Goal: Task Accomplishment & Management: Manage account settings

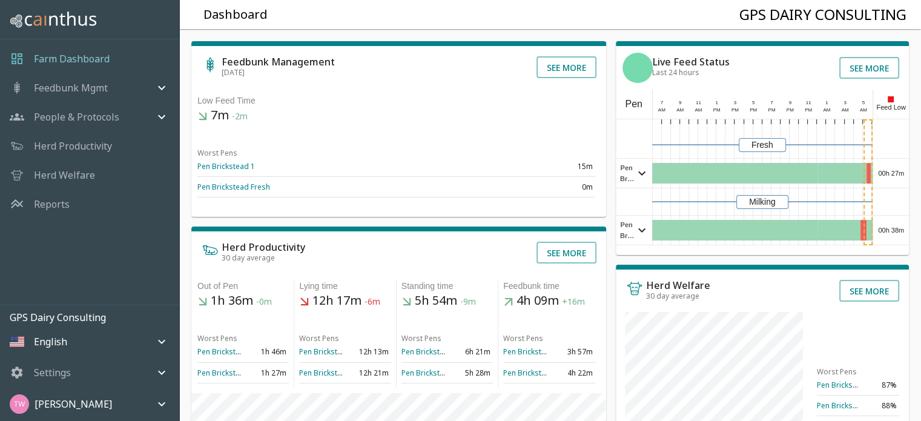
click at [94, 112] on p "People & Protocols" at bounding box center [76, 117] width 85 height 15
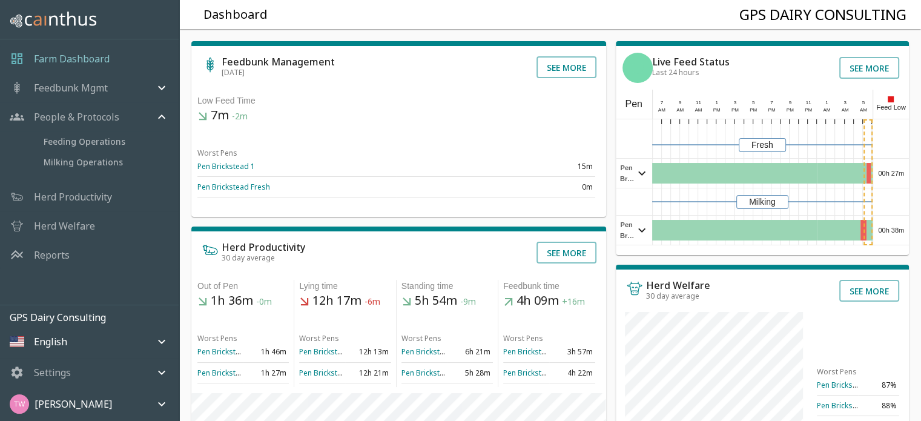
click at [60, 88] on p "Feedbunk Mgmt" at bounding box center [71, 88] width 74 height 15
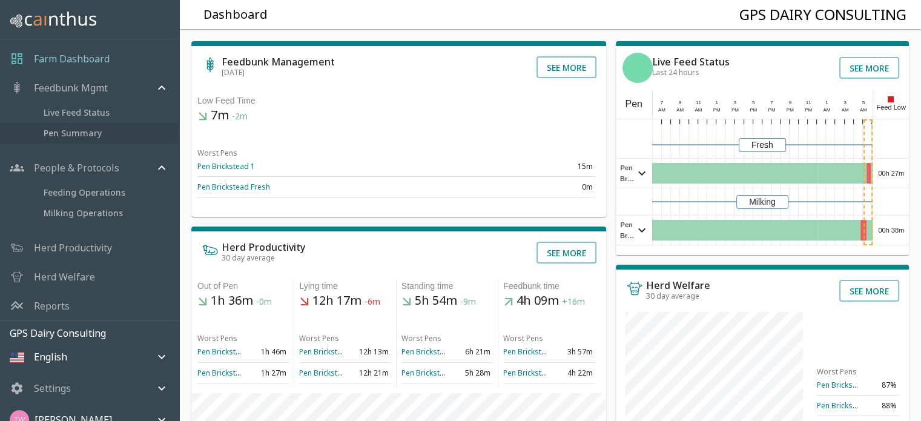
click at [99, 130] on span "Pen Summary" at bounding box center [106, 133] width 125 height 13
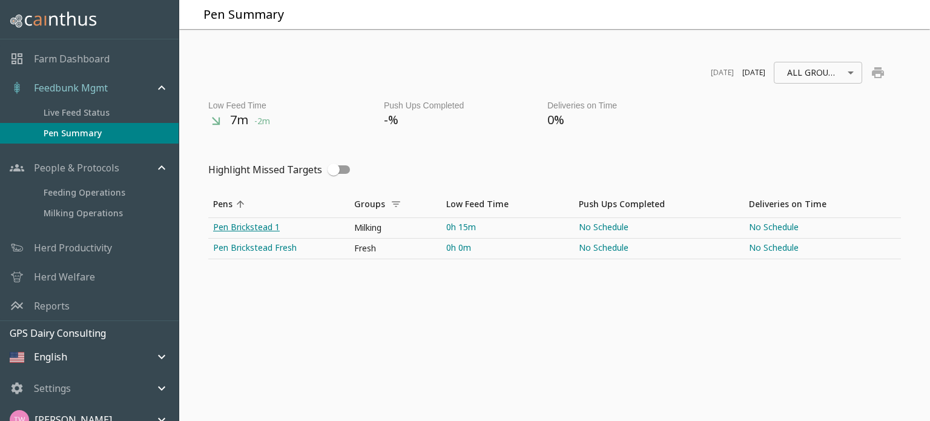
click at [271, 223] on link "Pen Brickstead 1" at bounding box center [278, 228] width 141 height 20
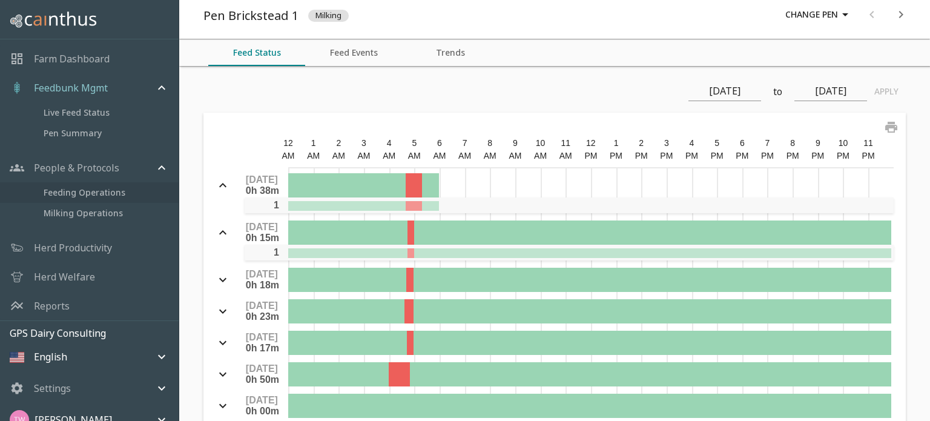
click at [96, 200] on link "Feeding Operations" at bounding box center [89, 192] width 179 height 21
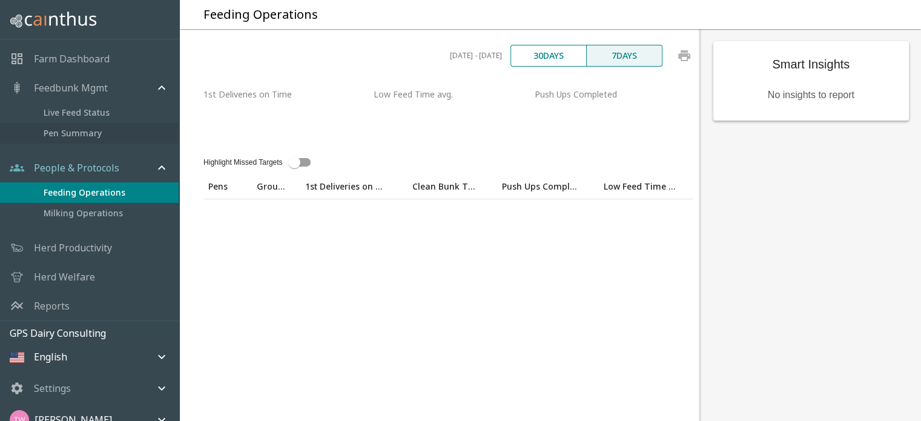
click at [77, 123] on link "Pen Summary" at bounding box center [89, 133] width 179 height 21
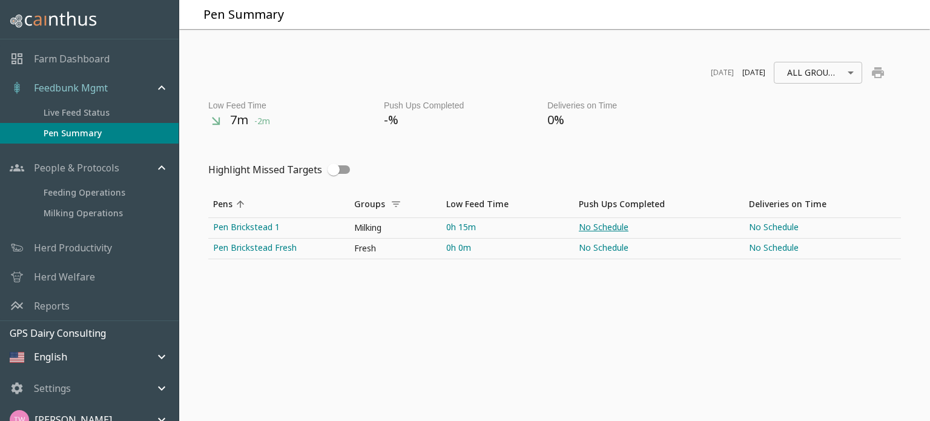
click at [604, 228] on link "No Schedule" at bounding box center [659, 228] width 170 height 20
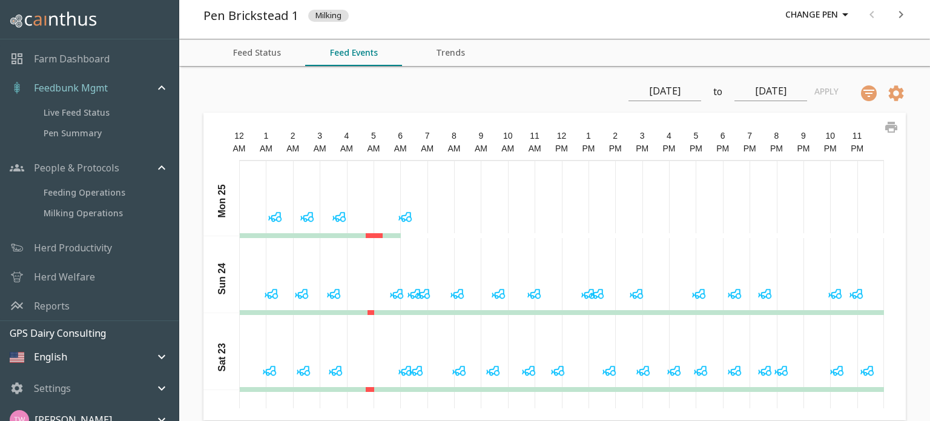
scroll to position [15, 0]
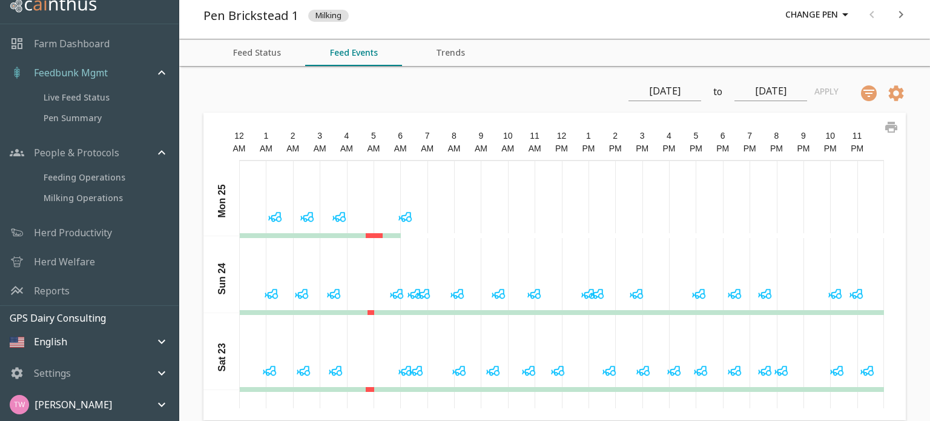
click at [127, 397] on div "[PERSON_NAME]" at bounding box center [82, 404] width 145 height 19
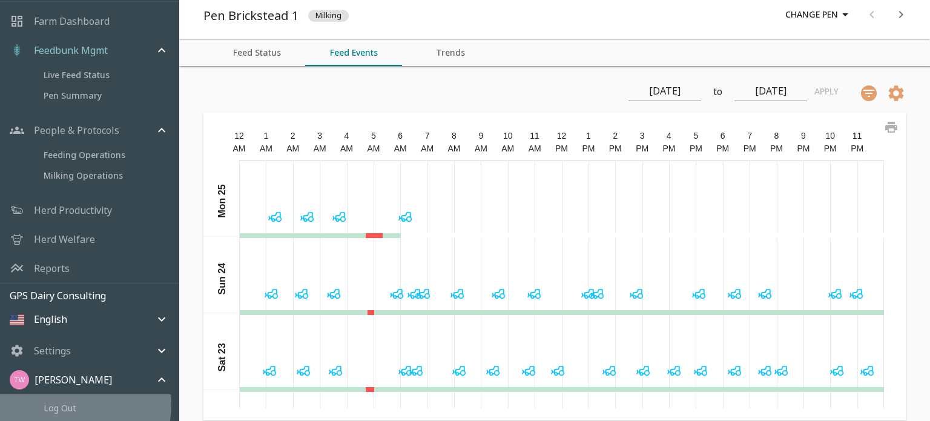
click at [73, 404] on span "Log Out" at bounding box center [106, 407] width 125 height 13
